Goal: Transaction & Acquisition: Purchase product/service

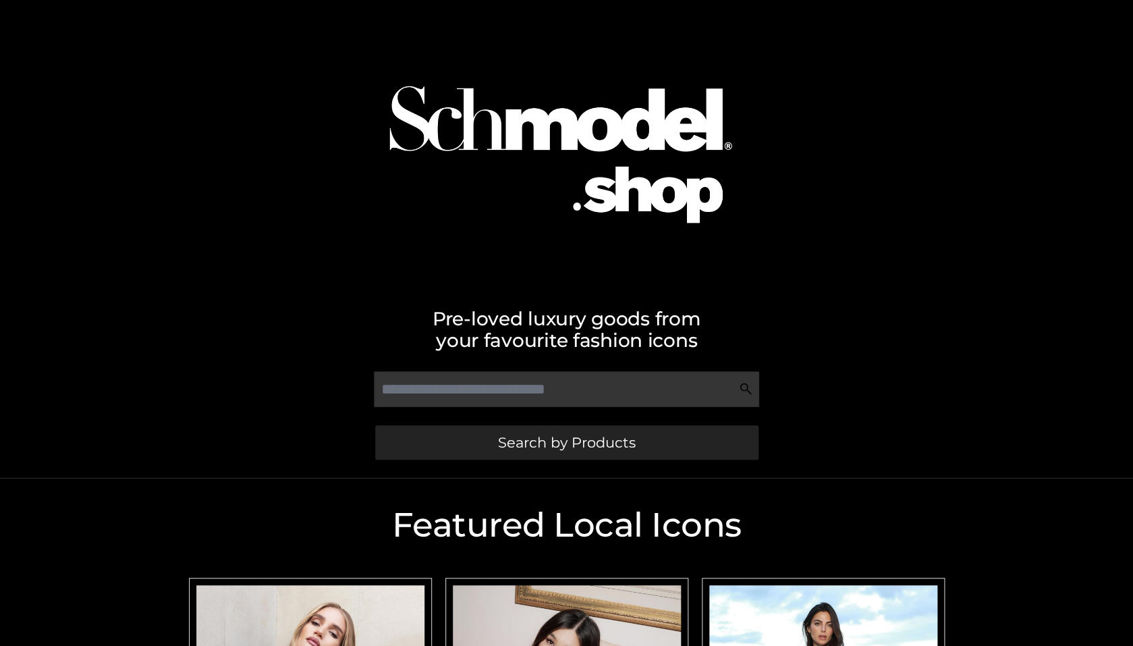
click at [494, 439] on link "Search by Products" at bounding box center [566, 442] width 383 height 34
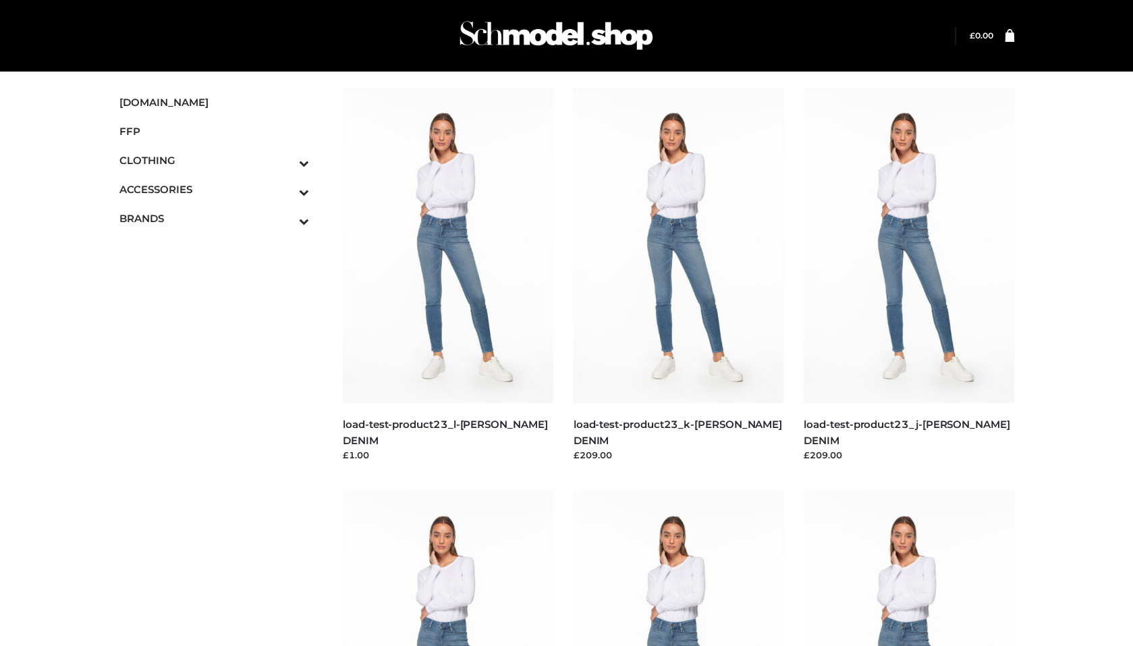
click at [453, 300] on img at bounding box center [448, 245] width 211 height 315
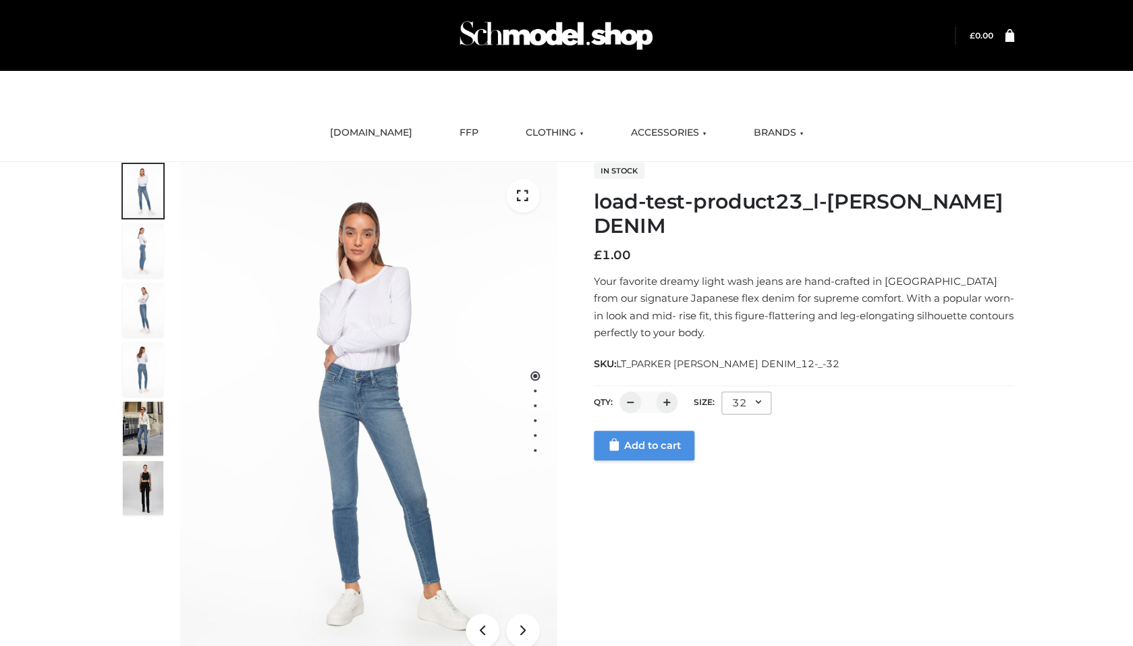
click at [649, 460] on link "Add to cart" at bounding box center [644, 446] width 101 height 30
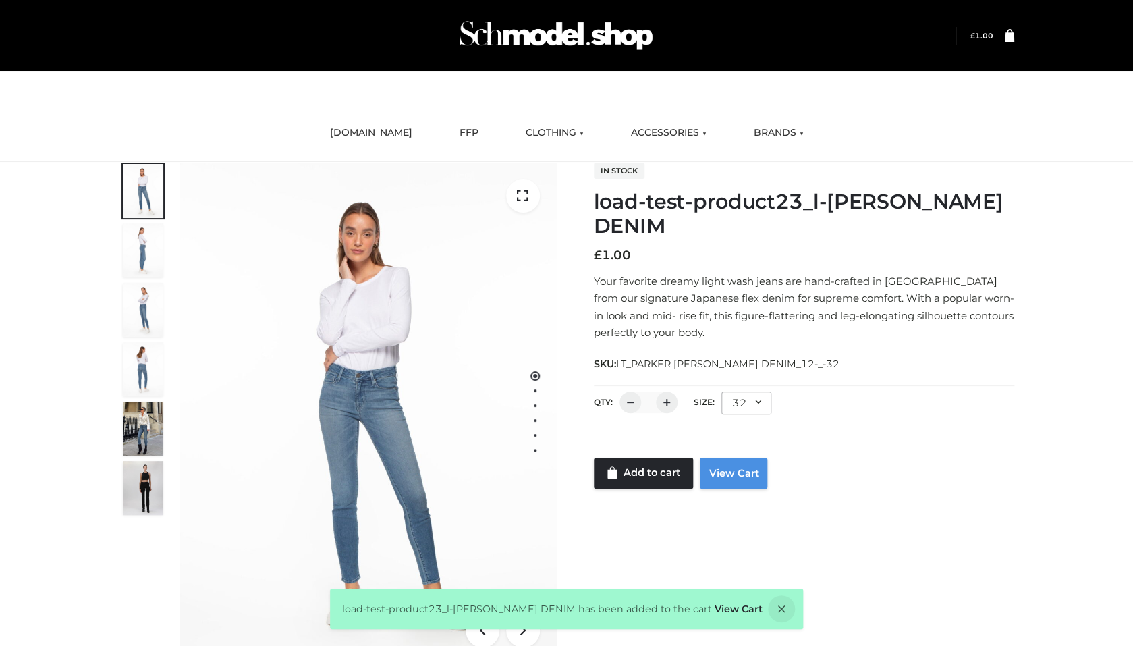
click at [742, 479] on link "View Cart" at bounding box center [733, 473] width 67 height 31
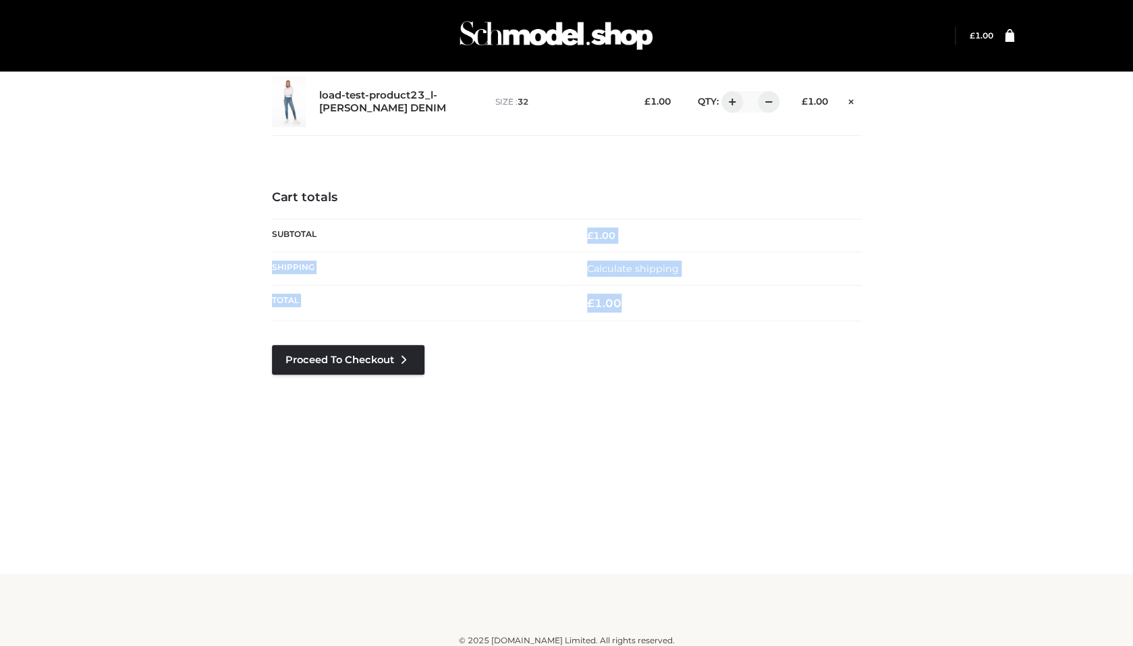
drag, startPoint x: 662, startPoint y: 298, endPoint x: 561, endPoint y: 230, distance: 121.7
click at [561, 230] on tbody "**********" at bounding box center [567, 270] width 590 height 102
click at [505, 132] on div "load-test-product23_l-PARKER SMITH DENIM size : 32 £ 1.00 QTY: * £ 1.00" at bounding box center [567, 101] width 590 height 68
click at [551, 38] on img at bounding box center [556, 35] width 202 height 53
